Goal: Task Accomplishment & Management: Complete application form

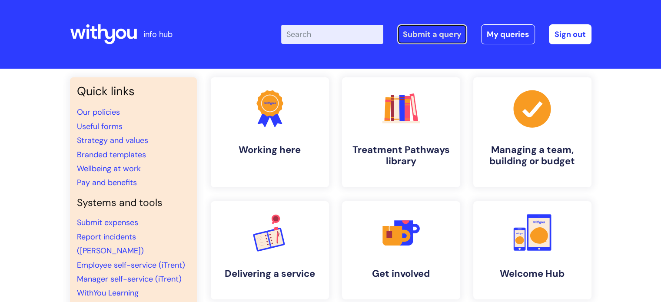
click at [437, 34] on link "Submit a query" at bounding box center [432, 34] width 70 height 20
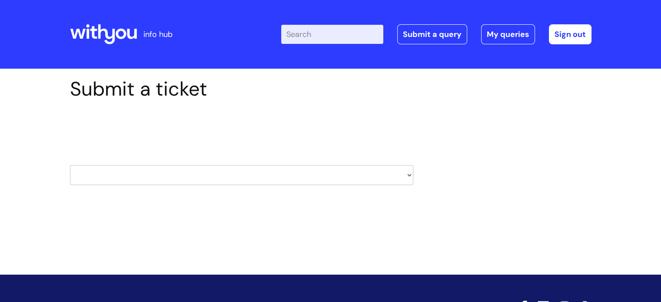
click at [214, 172] on select "HR / People IT and Support Clinical Drug Alerts Finance Accounts Data Support T…" at bounding box center [241, 175] width 343 height 20
select select "learning_and_development"
click at [70, 165] on select "HR / People IT and Support Clinical Drug Alerts Finance Accounts Data Support T…" at bounding box center [241, 175] width 343 height 20
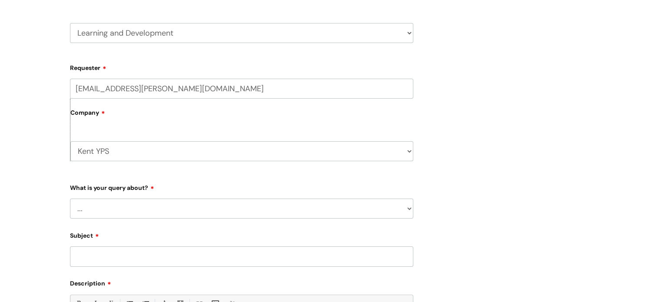
scroll to position [143, 0]
click at [117, 220] on form "Requester rob.taylor@wearewithyou.org.uk Company Kent YPS WithYou Current Staff…" at bounding box center [241, 252] width 343 height 385
click at [103, 206] on select "... Question about a training course or session booking Ask about apprenticeshi…" at bounding box center [241, 208] width 343 height 20
select select "Question about mandatory or required training"
click at [70, 198] on select "... Question about a training course or session booking Ask about apprenticeshi…" at bounding box center [241, 208] width 343 height 20
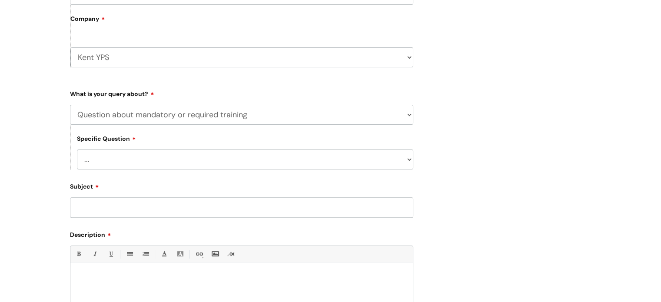
scroll to position [236, 0]
click at [103, 152] on select "... Induction requirements Compliance deadlines Refresher schedule Mandatory tr…" at bounding box center [245, 159] width 336 height 20
select select "Induction requirements"
click at [77, 149] on select "... Induction requirements Compliance deadlines Refresher schedule Mandatory tr…" at bounding box center [245, 159] width 336 height 20
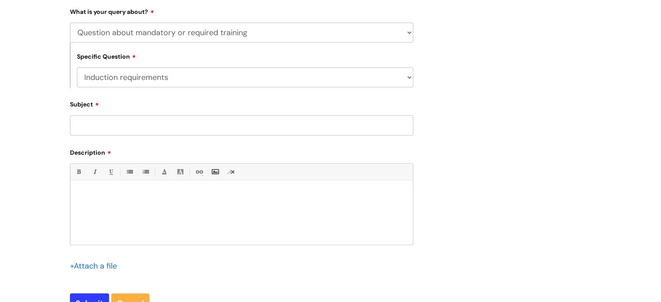
click at [100, 113] on div "Subject" at bounding box center [241, 116] width 343 height 39
click at [101, 120] on input "Subject" at bounding box center [241, 125] width 343 height 20
type input "New starter - learning modules"
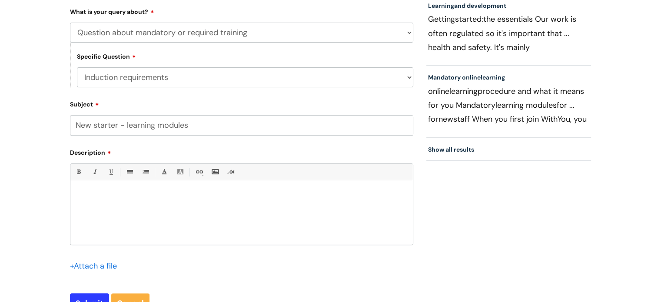
click at [138, 186] on div at bounding box center [241, 215] width 342 height 60
click at [372, 202] on p "Would it be possible for new starter Felicity Castellano to be given access to …" at bounding box center [241, 203] width 329 height 8
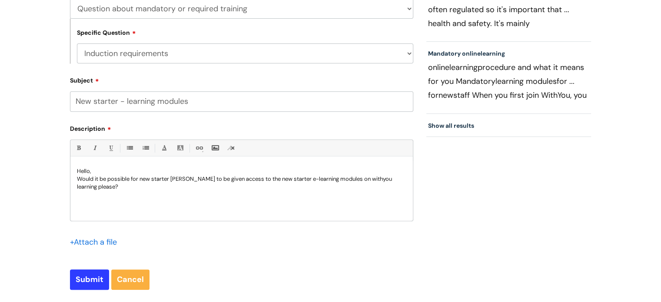
scroll to position [348, 0]
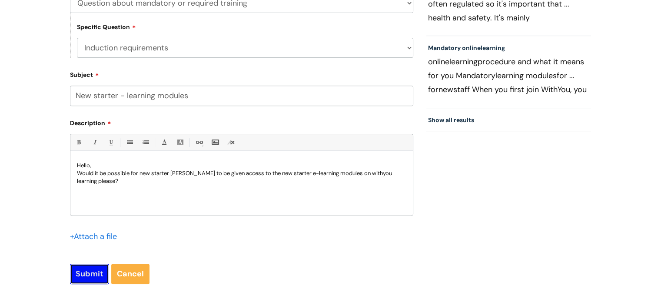
click at [80, 270] on input "Submit" at bounding box center [89, 274] width 39 height 20
type input "Please Wait..."
